Goal: Obtain resource: Download file/media

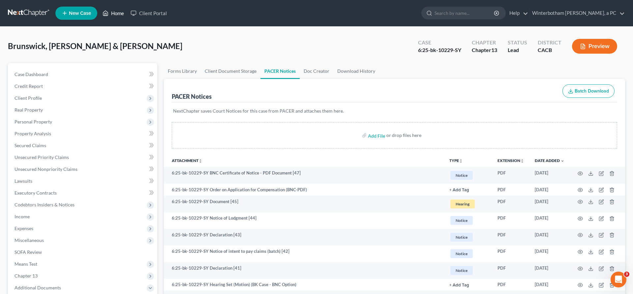
click at [99, 11] on link "Home" at bounding box center [113, 13] width 28 height 12
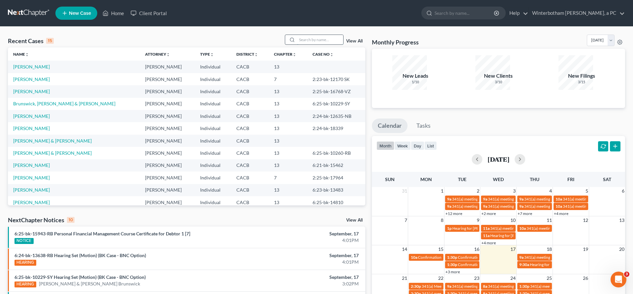
click at [324, 35] on input "search" at bounding box center [320, 40] width 46 height 10
type input "leshay"
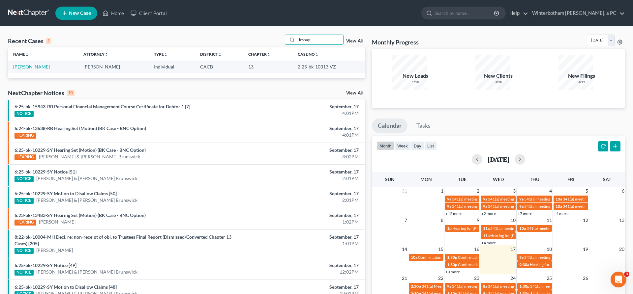
click at [32, 61] on td "[PERSON_NAME]" at bounding box center [43, 67] width 70 height 12
click at [31, 64] on link "[PERSON_NAME]" at bounding box center [31, 67] width 37 height 6
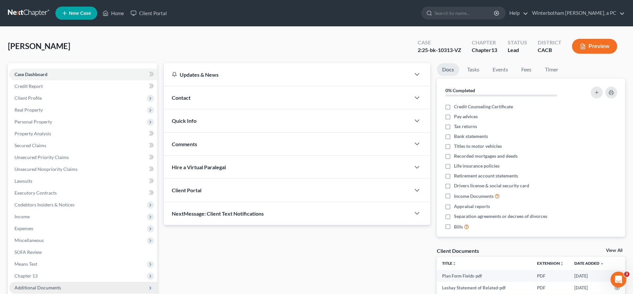
click at [32, 285] on span "Additional Documents" at bounding box center [37, 288] width 46 height 6
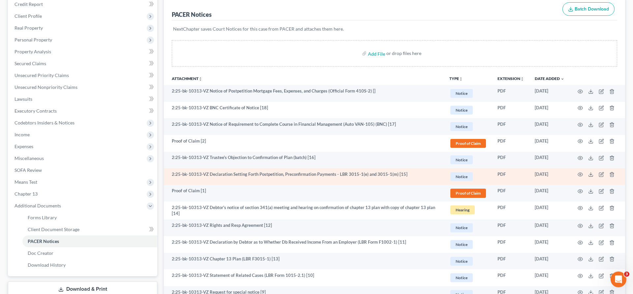
scroll to position [83, 0]
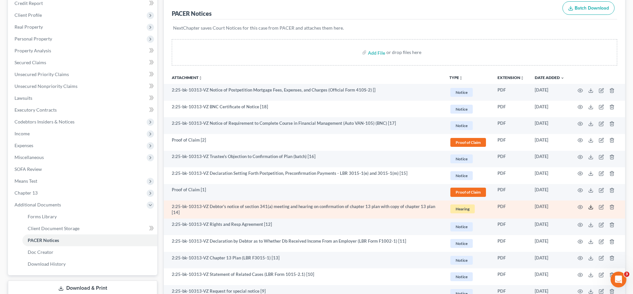
click at [592, 207] on polyline at bounding box center [590, 207] width 2 height 1
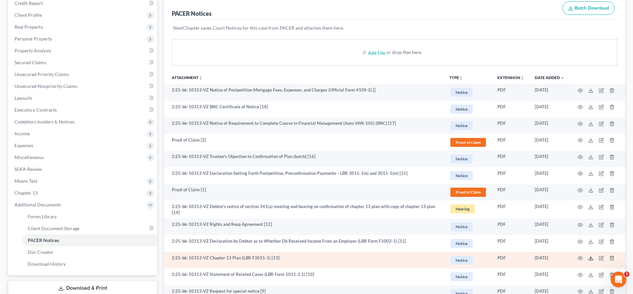
click at [593, 256] on icon at bounding box center [590, 258] width 5 height 5
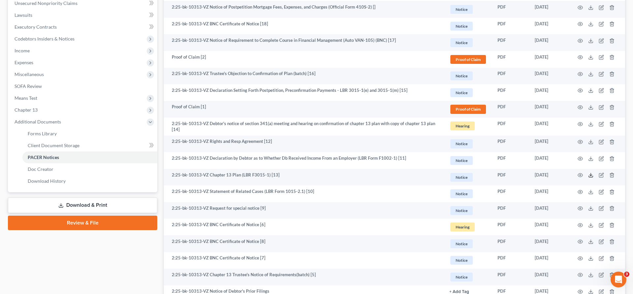
scroll to position [170, 0]
